Goal: Task Accomplishment & Management: Use online tool/utility

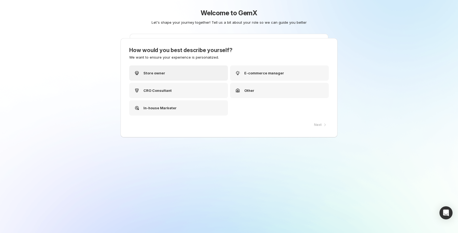
click at [168, 77] on div "Store owner" at bounding box center [178, 72] width 99 height 15
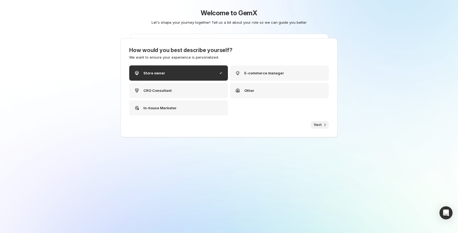
click at [319, 126] on span "Next" at bounding box center [318, 125] width 8 height 4
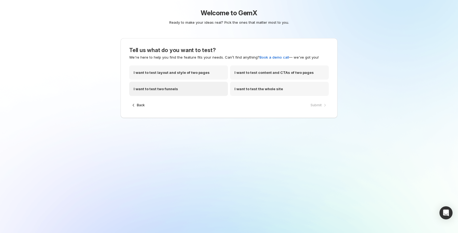
click at [201, 92] on div "I want to test two funnels" at bounding box center [178, 89] width 99 height 14
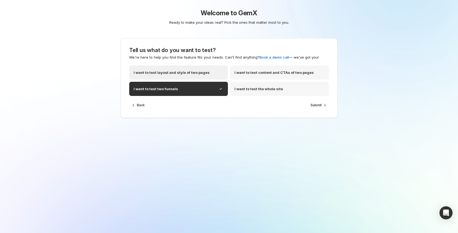
click at [202, 75] on p "I want to test layout and style of two pages" at bounding box center [172, 72] width 76 height 5
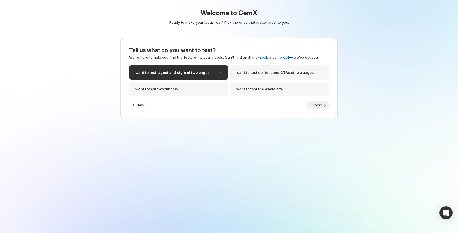
click at [313, 105] on span "Submit" at bounding box center [315, 105] width 11 height 4
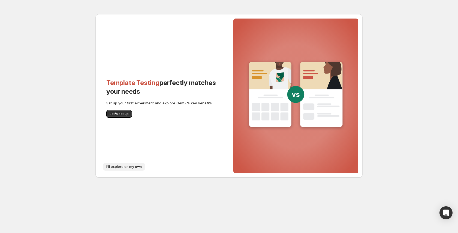
click at [126, 168] on span "I'll explore on my own" at bounding box center [123, 167] width 35 height 4
